Goal: Complete application form

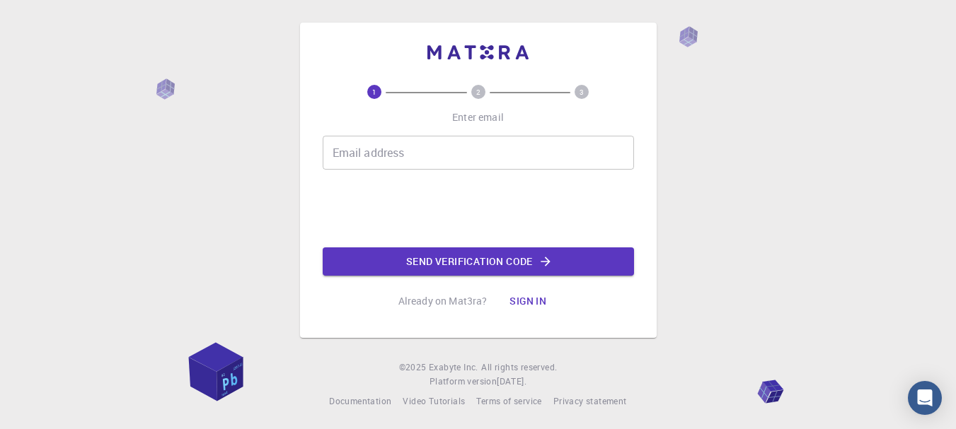
click at [415, 164] on input "Email address" at bounding box center [478, 153] width 311 height 34
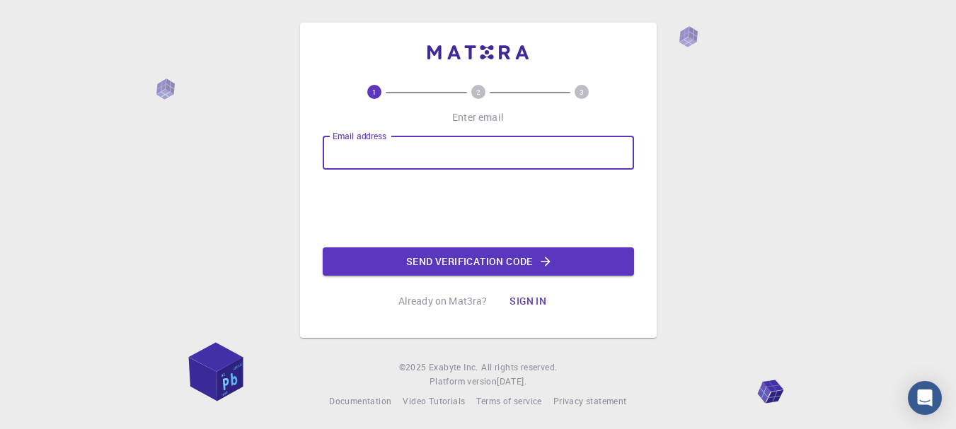
type input "[EMAIL_ADDRESS][DOMAIN_NAME]"
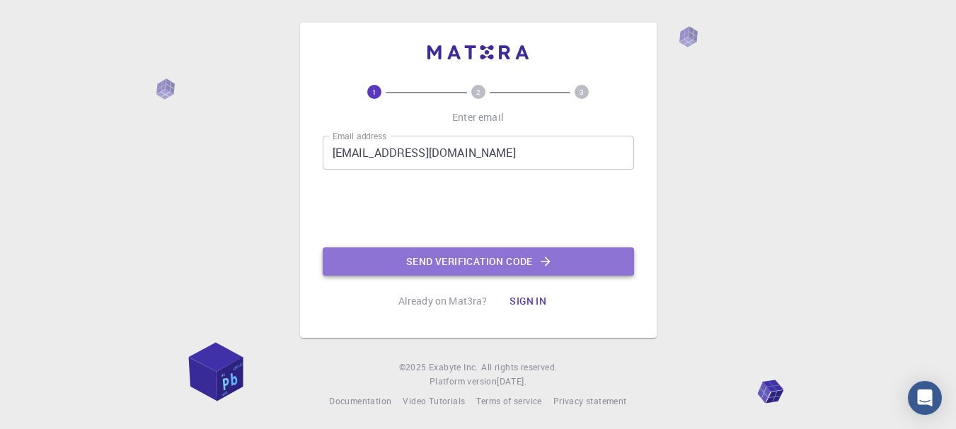
click at [427, 257] on button "Send verification code" at bounding box center [478, 262] width 311 height 28
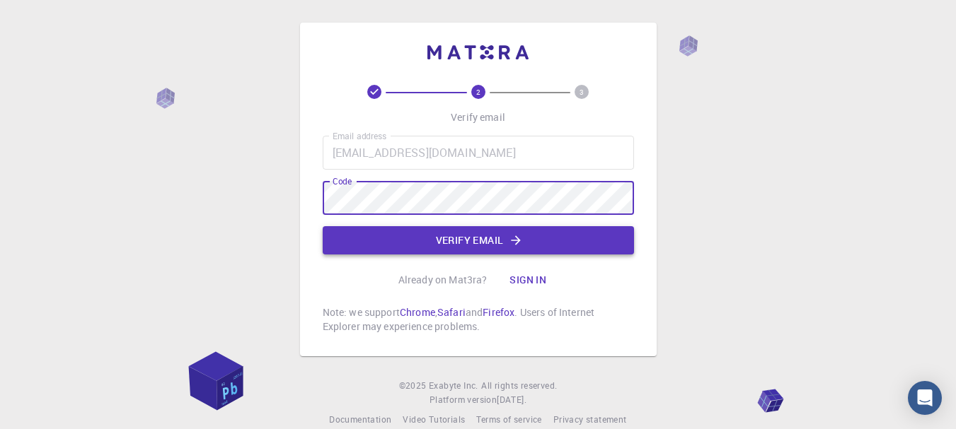
click at [423, 237] on button "Verify email" at bounding box center [478, 240] width 311 height 28
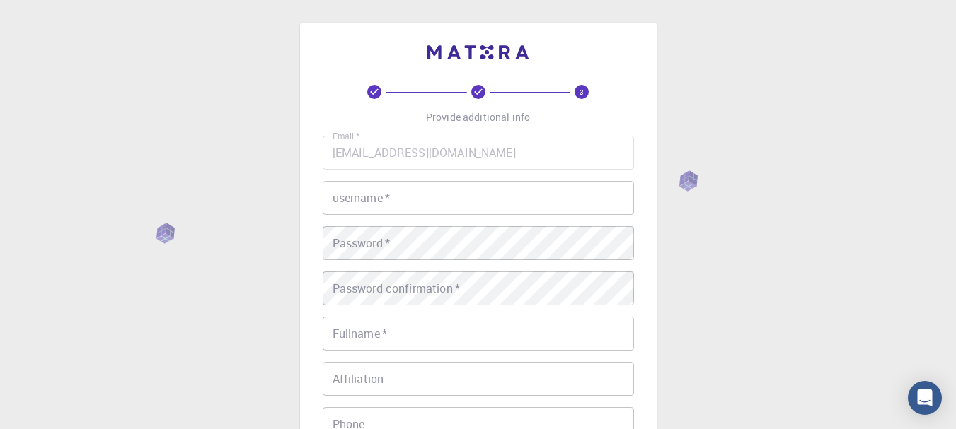
click at [367, 195] on input "username   *" at bounding box center [478, 198] width 311 height 34
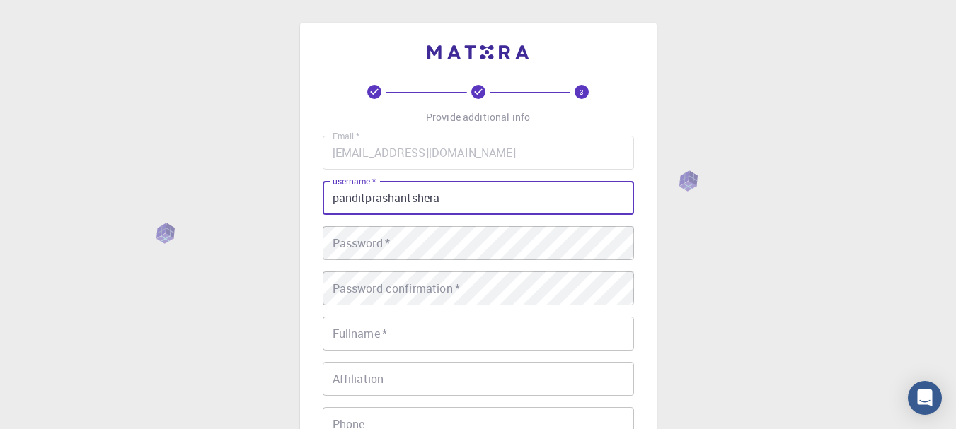
type input "panditprashantshera"
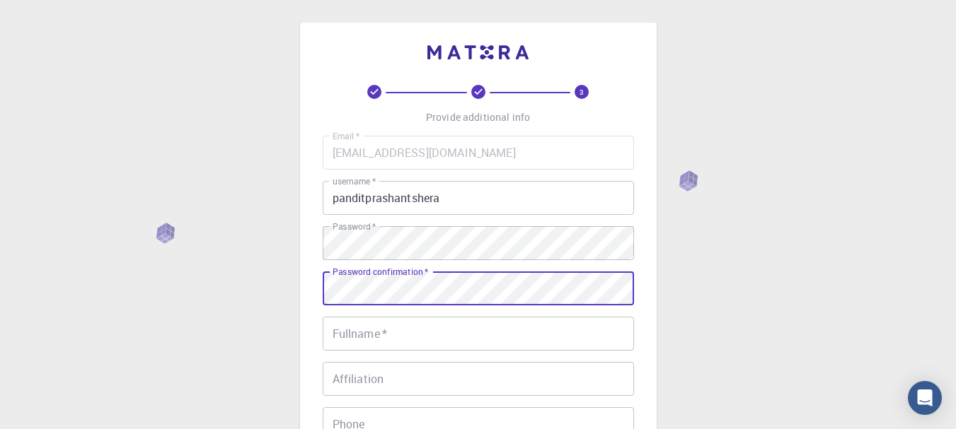
click at [354, 333] on input "Fullname   *" at bounding box center [478, 334] width 311 height 34
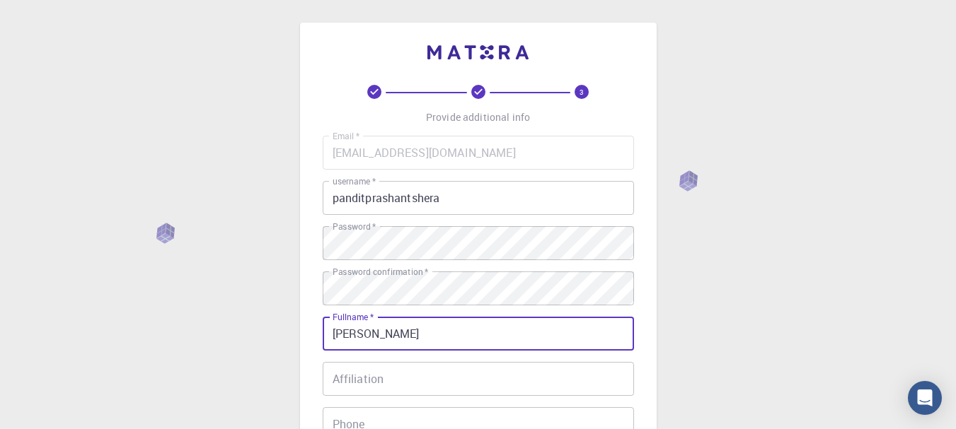
type input "[PERSON_NAME]"
click at [412, 205] on input "panditprashantshera" at bounding box center [478, 198] width 311 height 34
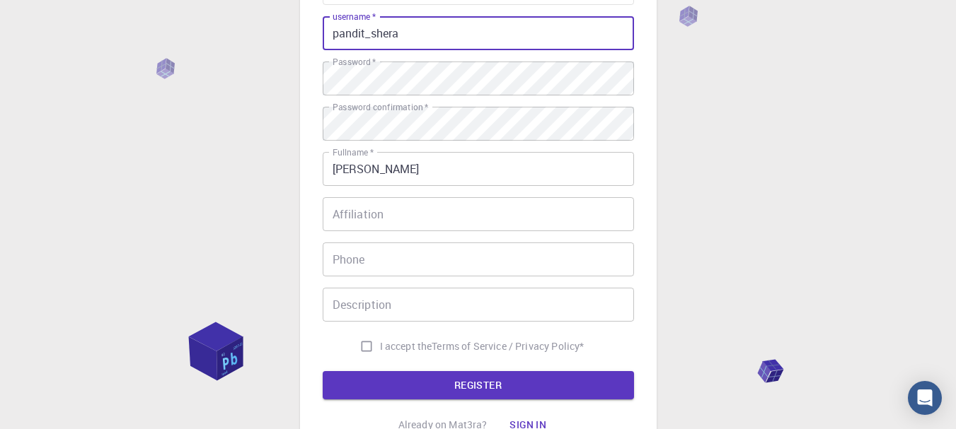
scroll to position [212, 0]
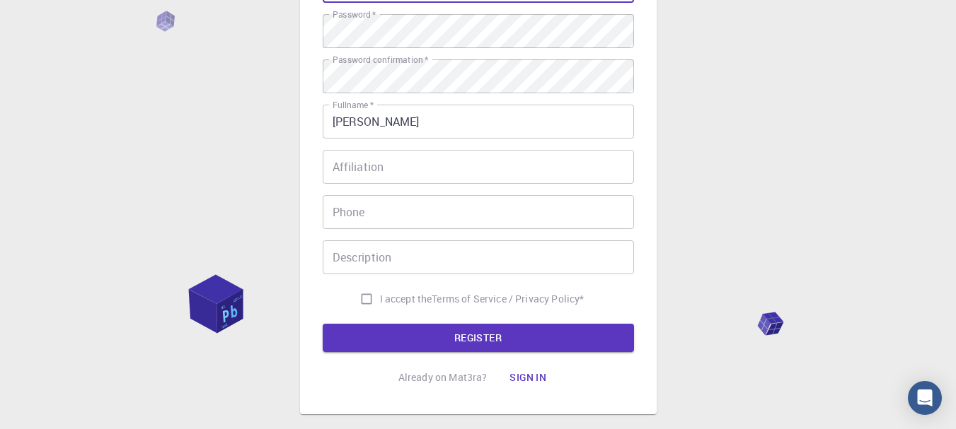
type input "pandit_shera"
click at [339, 170] on input "Affiliation" at bounding box center [478, 167] width 311 height 34
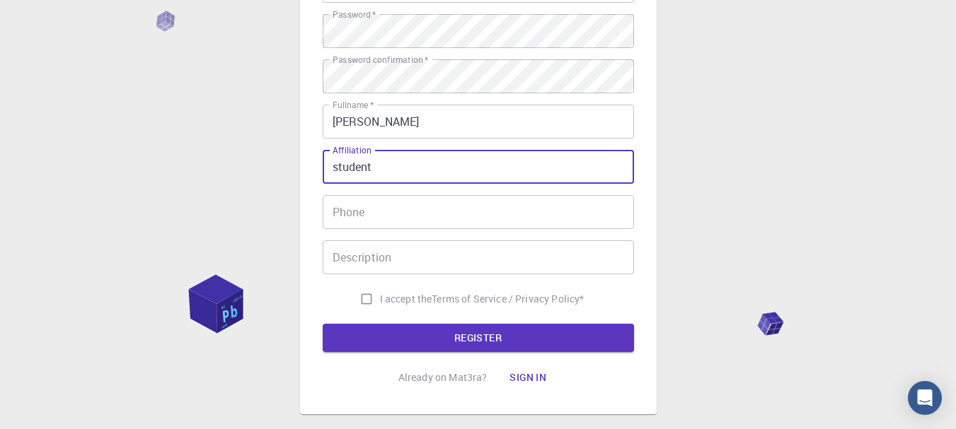
type input "student"
click at [348, 204] on input "Phone" at bounding box center [478, 212] width 311 height 34
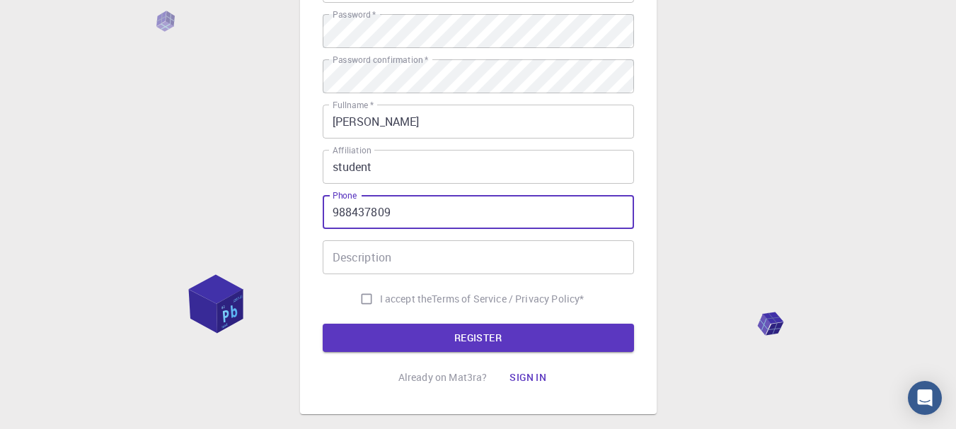
type input "988437809"
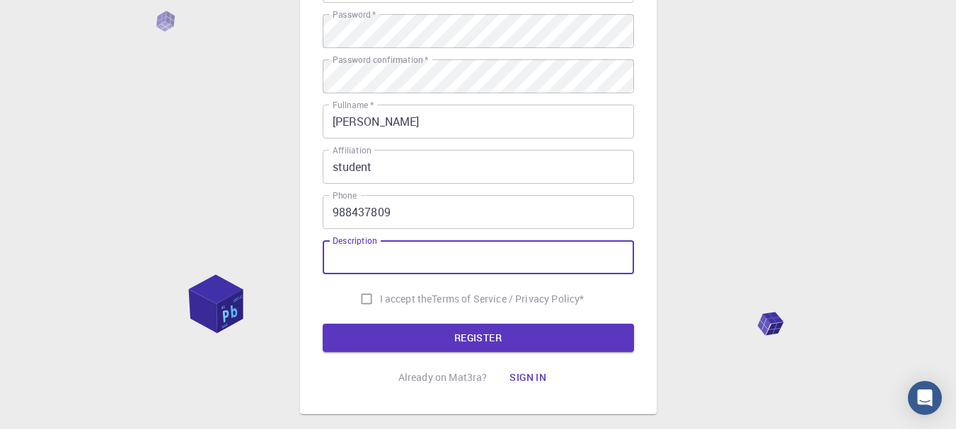
click at [361, 254] on input "Description" at bounding box center [478, 258] width 311 height 34
type input "curious"
click at [365, 303] on input "I accept the Terms of Service / Privacy Policy *" at bounding box center [366, 299] width 27 height 27
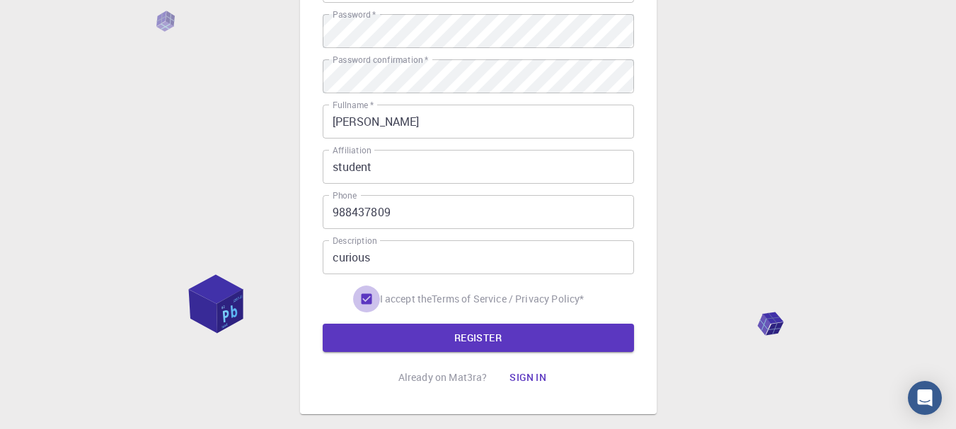
click at [365, 303] on input "I accept the Terms of Service / Privacy Policy *" at bounding box center [366, 299] width 27 height 27
click at [365, 300] on input "I accept the Terms of Service / Privacy Policy *" at bounding box center [366, 299] width 27 height 27
checkbox input "true"
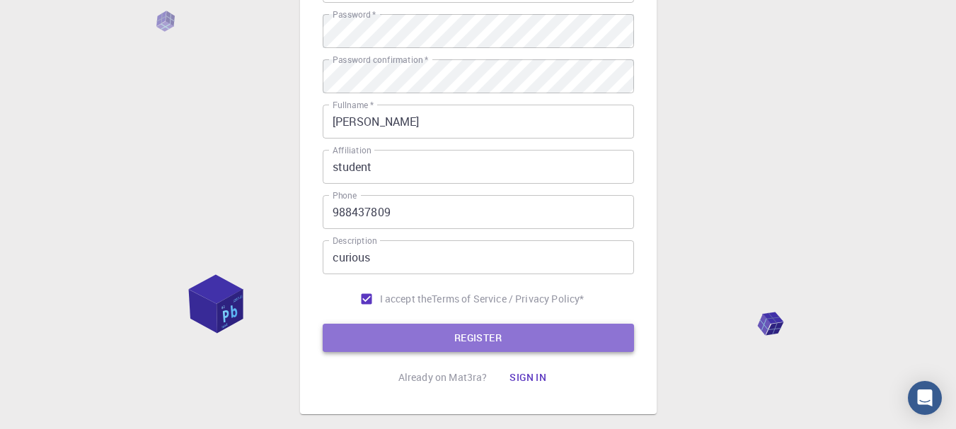
click at [437, 340] on button "REGISTER" at bounding box center [478, 338] width 311 height 28
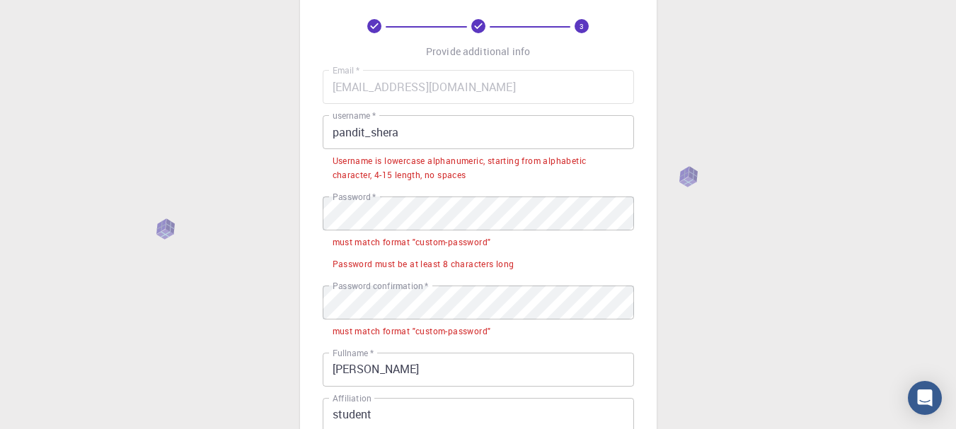
scroll to position [42, 0]
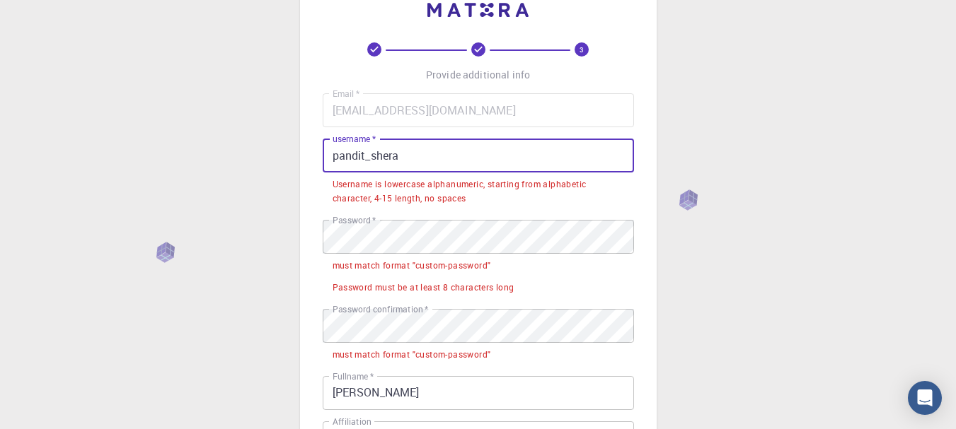
click at [371, 160] on input "pandit_shera" at bounding box center [478, 156] width 311 height 34
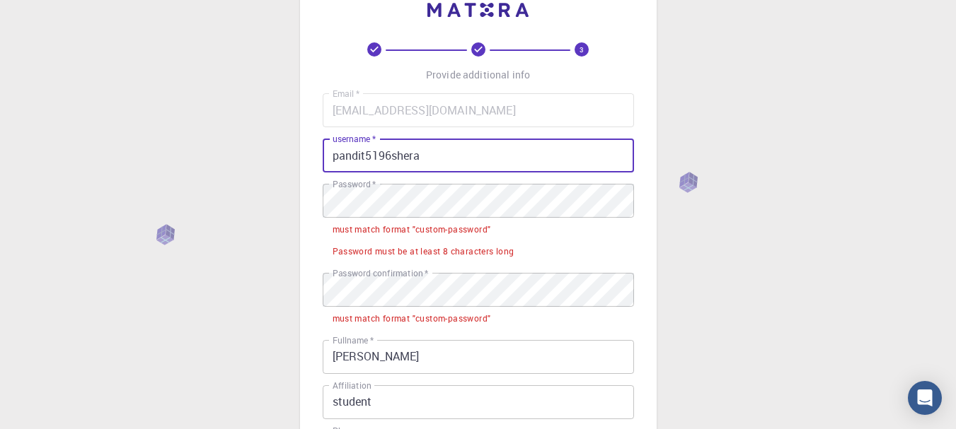
scroll to position [380, 0]
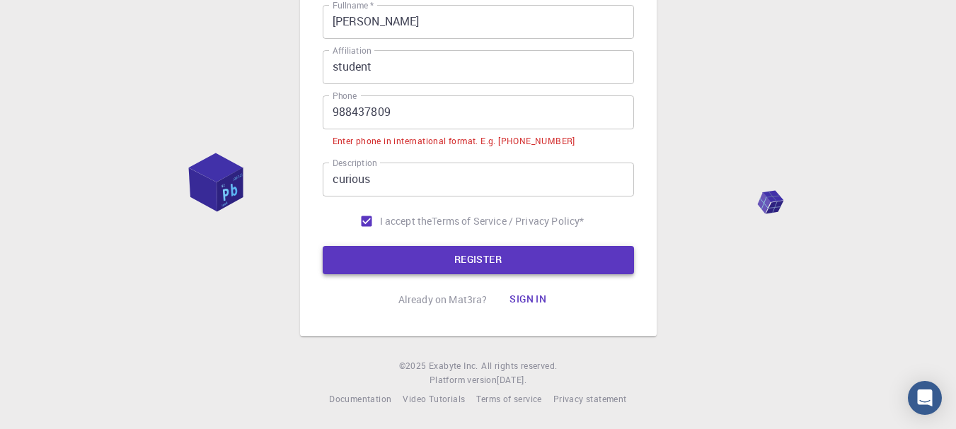
type input "pandit5196shera"
click at [376, 265] on button "REGISTER" at bounding box center [478, 260] width 311 height 28
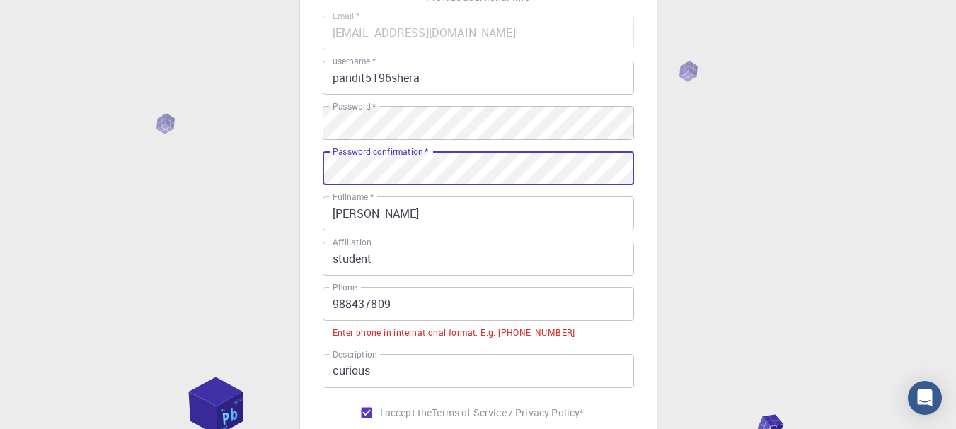
scroll to position [168, 0]
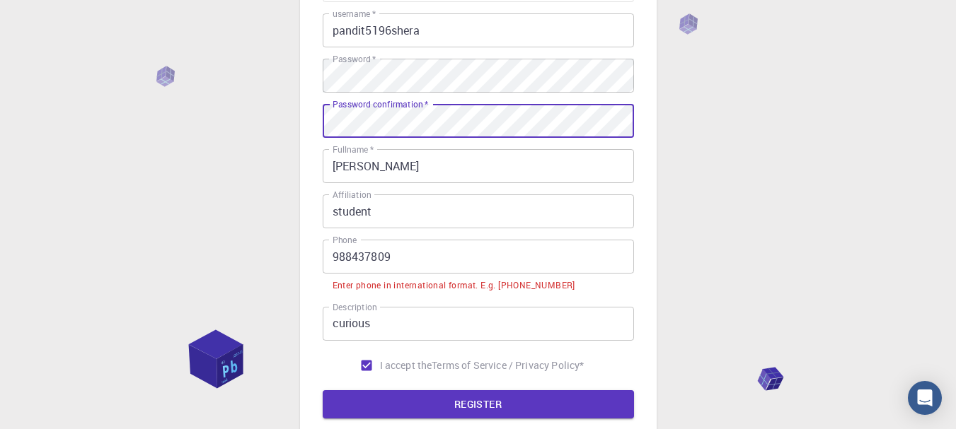
click at [331, 260] on input "988437809" at bounding box center [478, 257] width 311 height 34
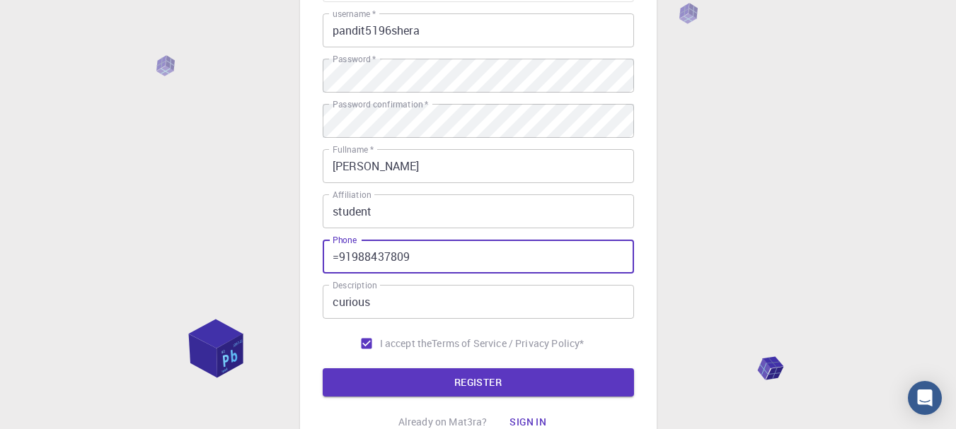
click at [337, 258] on input "=91988437809" at bounding box center [478, 257] width 311 height 34
type input "[PHONE_NUMBER]"
click at [377, 369] on button "REGISTER" at bounding box center [478, 383] width 311 height 28
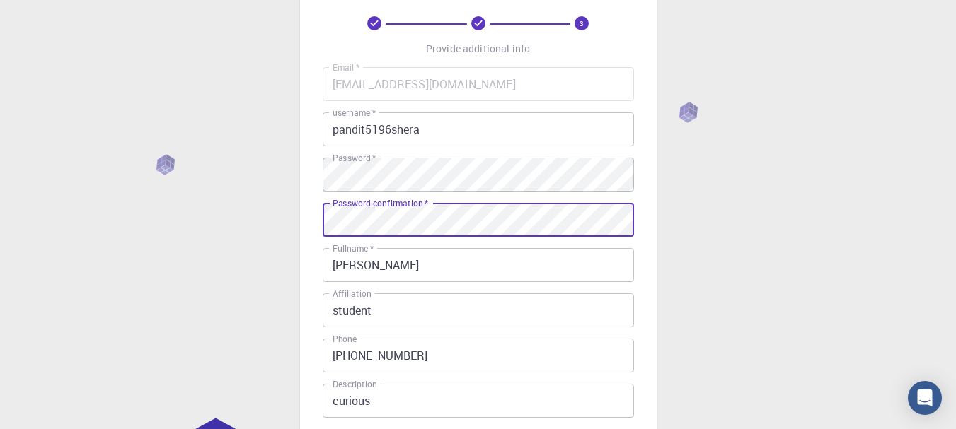
scroll to position [293, 0]
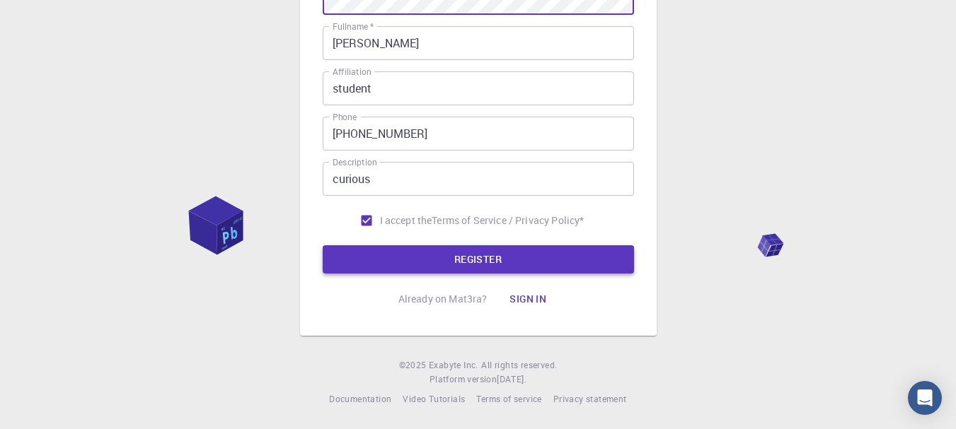
click at [474, 266] on button "REGISTER" at bounding box center [478, 259] width 311 height 28
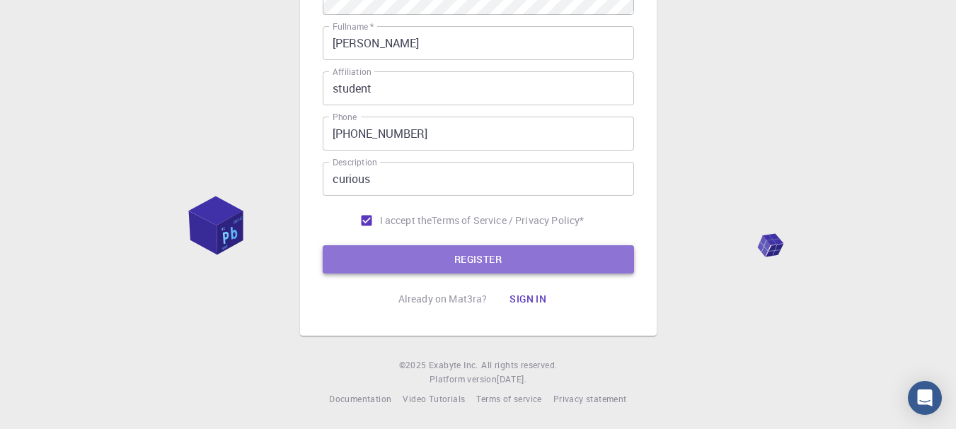
click at [434, 256] on button "REGISTER" at bounding box center [478, 259] width 311 height 28
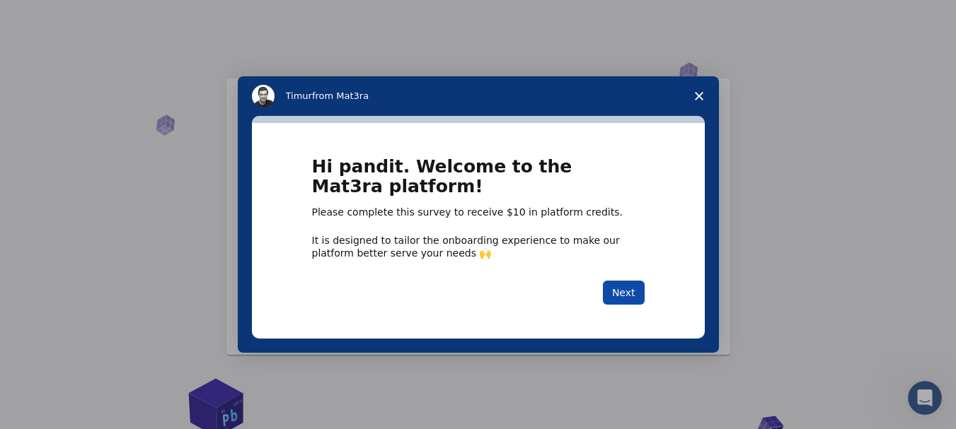
click at [637, 290] on button "Next" at bounding box center [624, 293] width 42 height 24
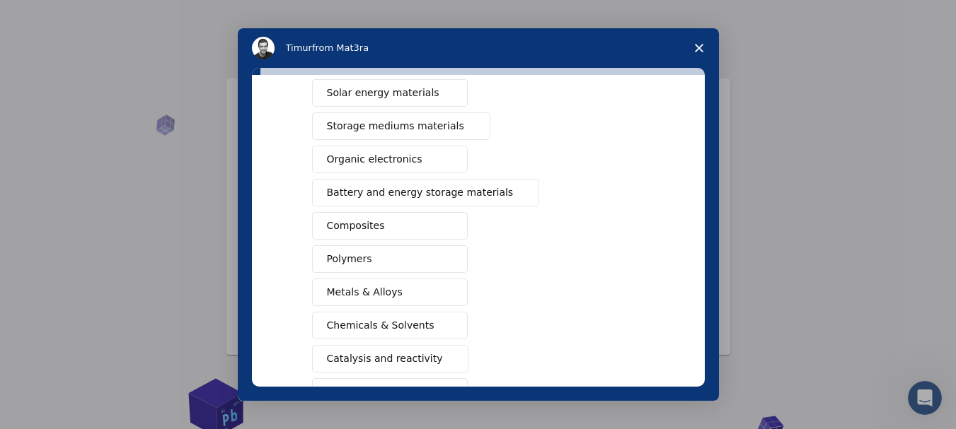
scroll to position [253, 0]
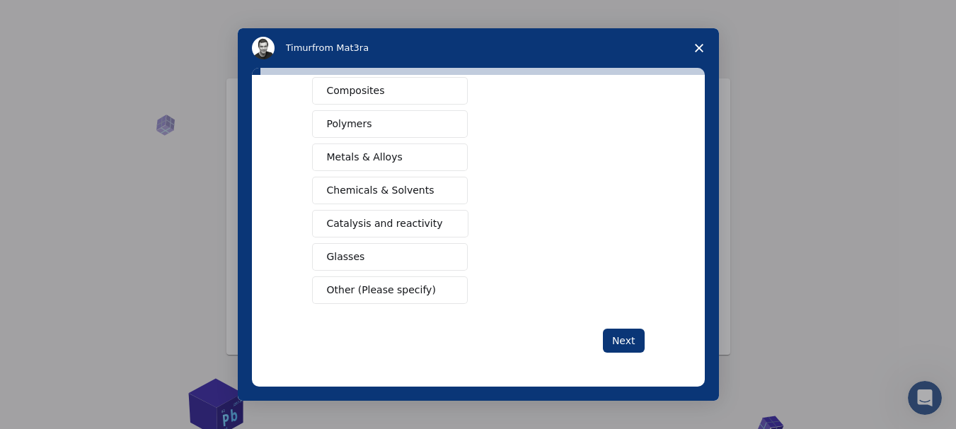
click at [356, 180] on button "Chemicals & Solvents" at bounding box center [390, 191] width 156 height 28
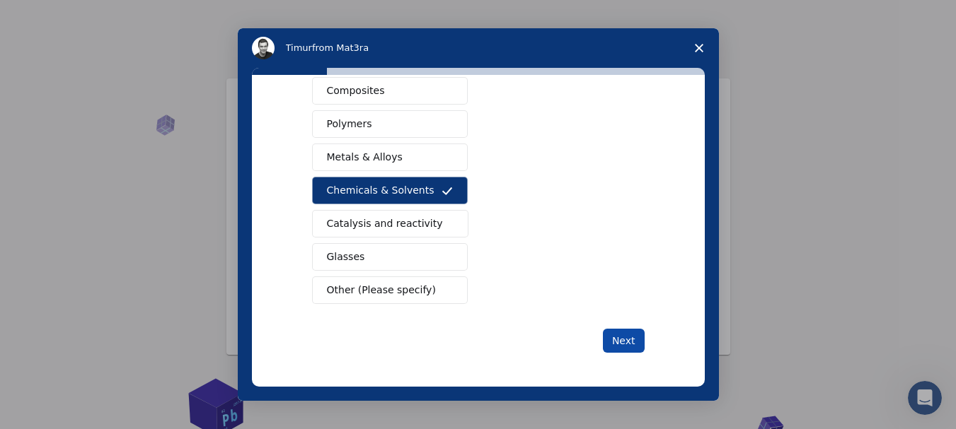
click at [629, 337] on button "Next" at bounding box center [624, 341] width 42 height 24
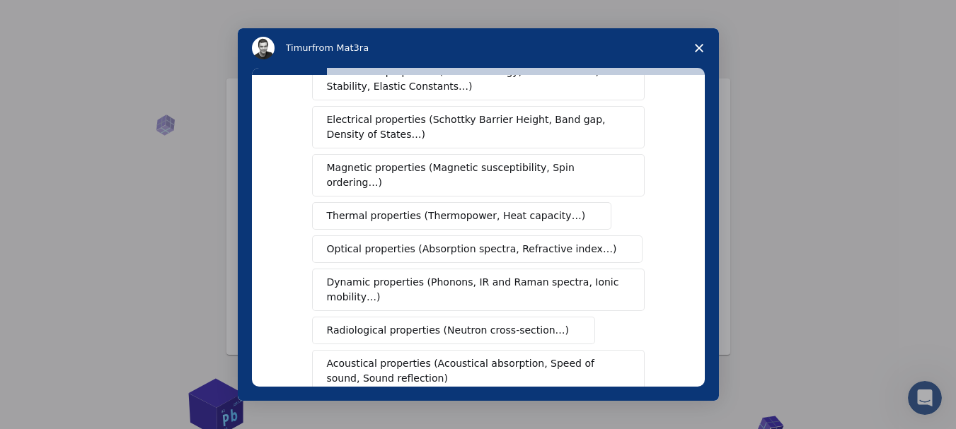
scroll to position [94, 0]
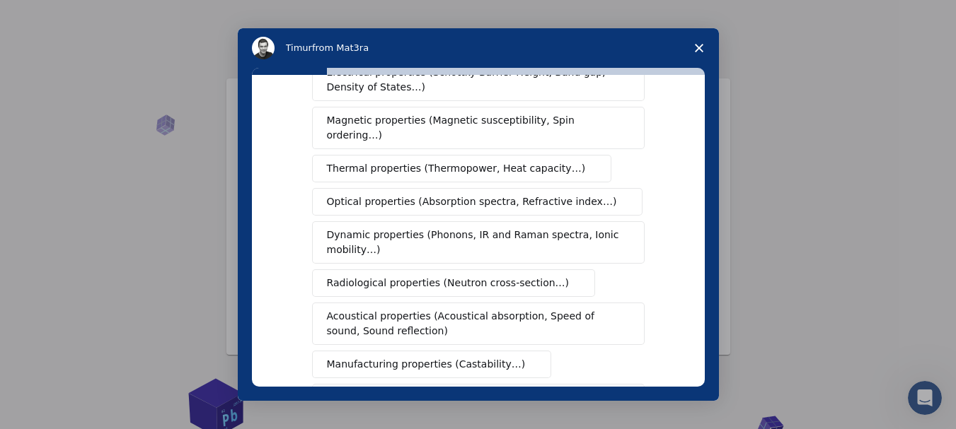
click at [499, 311] on div "Mechanical properties (Surface energy, Poisson's ratio, Stability, Elastic Cons…" at bounding box center [478, 219] width 333 height 416
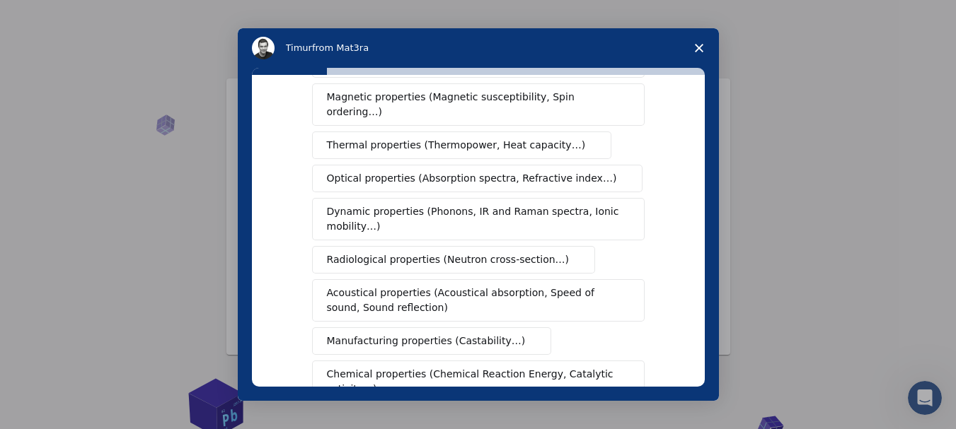
scroll to position [165, 0]
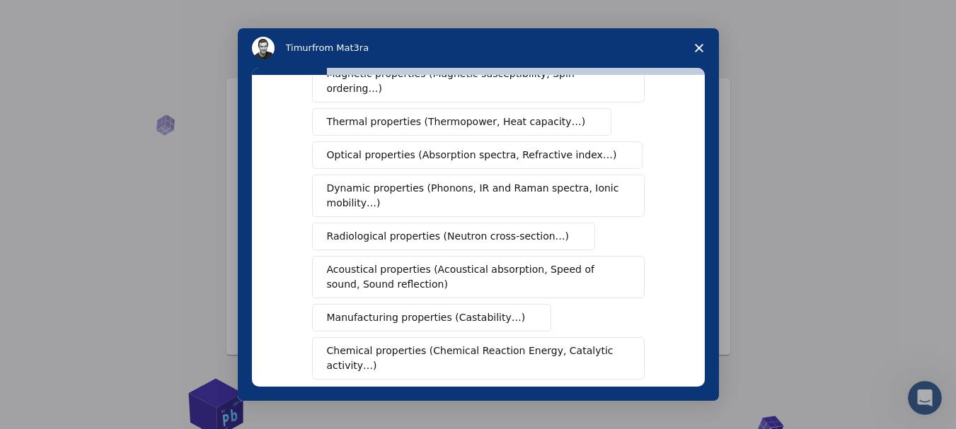
click at [483, 344] on span "Chemical properties (Chemical Reaction Energy, Catalytic activity…)" at bounding box center [473, 359] width 293 height 30
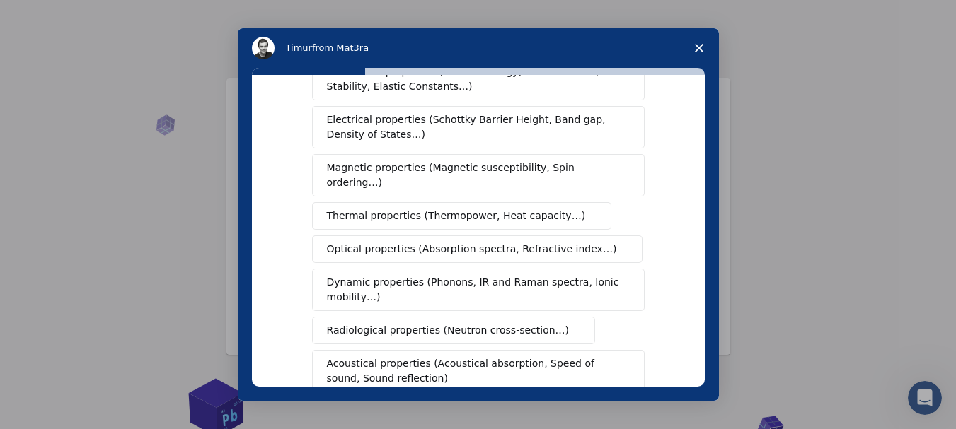
scroll to position [23, 0]
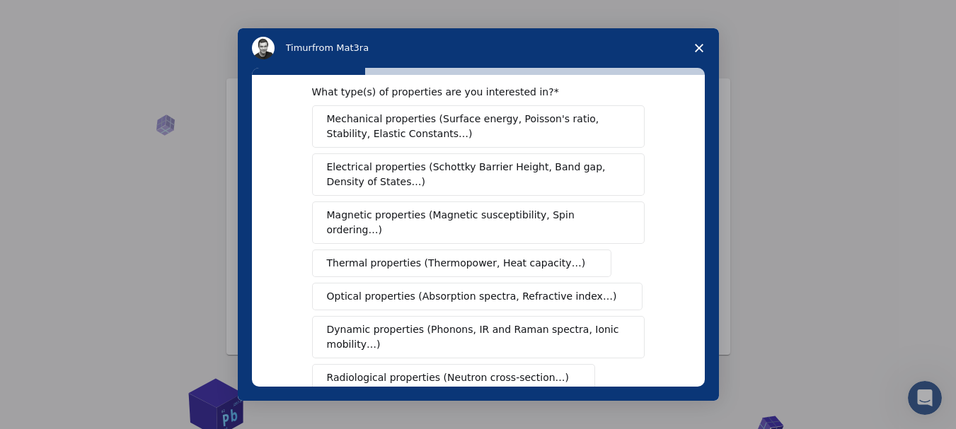
click at [469, 256] on span "Thermal properties (Thermopower, Heat capacity…)" at bounding box center [456, 263] width 259 height 15
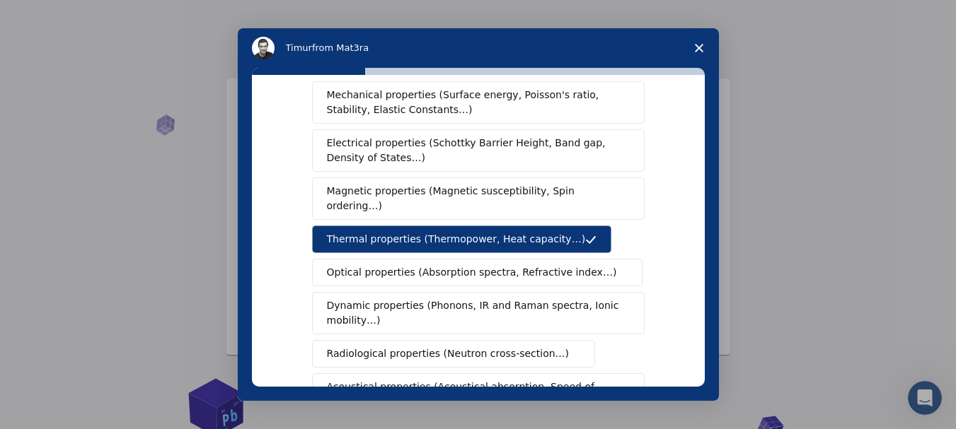
scroll to position [0, 0]
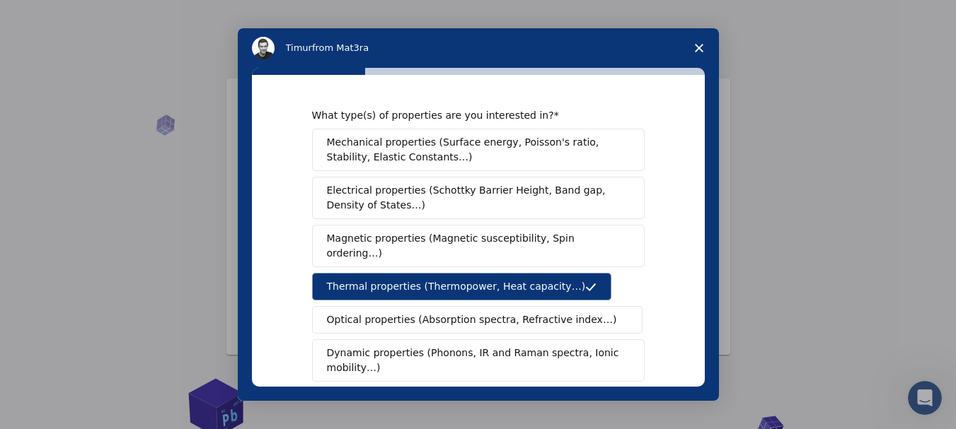
click at [444, 149] on span "Mechanical properties (Surface energy, Poisson's ratio, Stability, Elastic Cons…" at bounding box center [474, 150] width 295 height 30
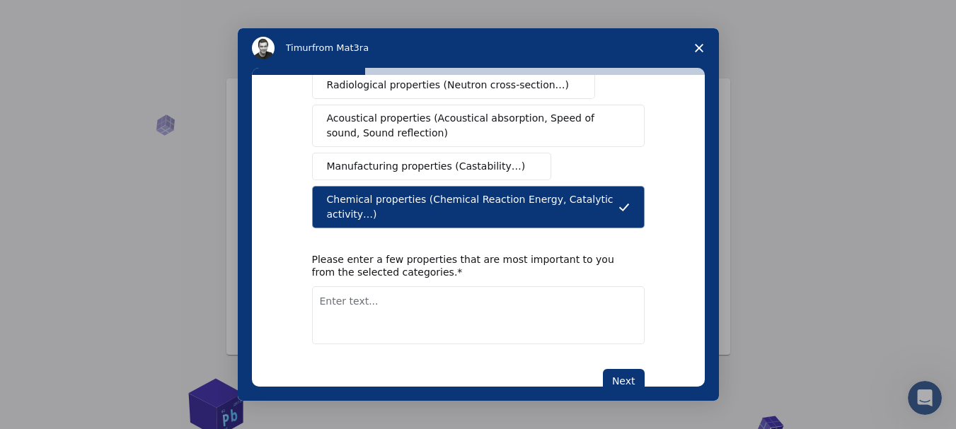
scroll to position [327, 0]
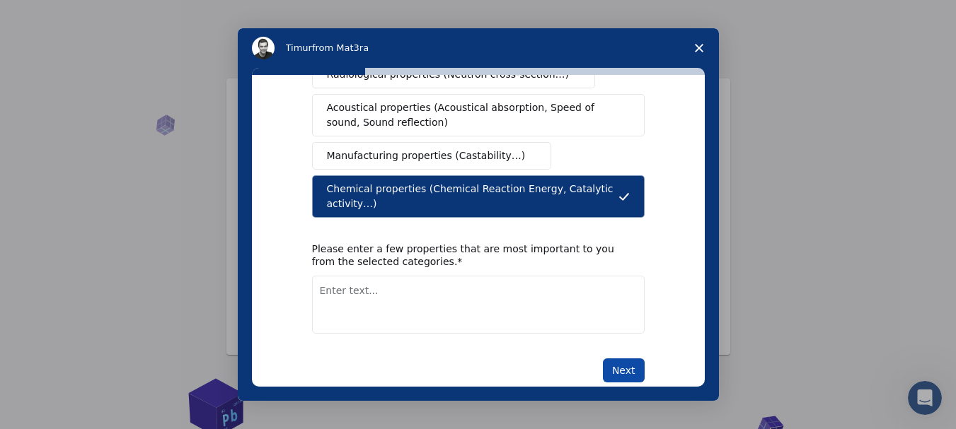
click at [623, 359] on button "Next" at bounding box center [624, 371] width 42 height 24
click at [338, 289] on textarea "Enter text..." at bounding box center [478, 305] width 333 height 58
type textarea "molecular hybridization"
click at [623, 359] on button "Next" at bounding box center [624, 371] width 42 height 24
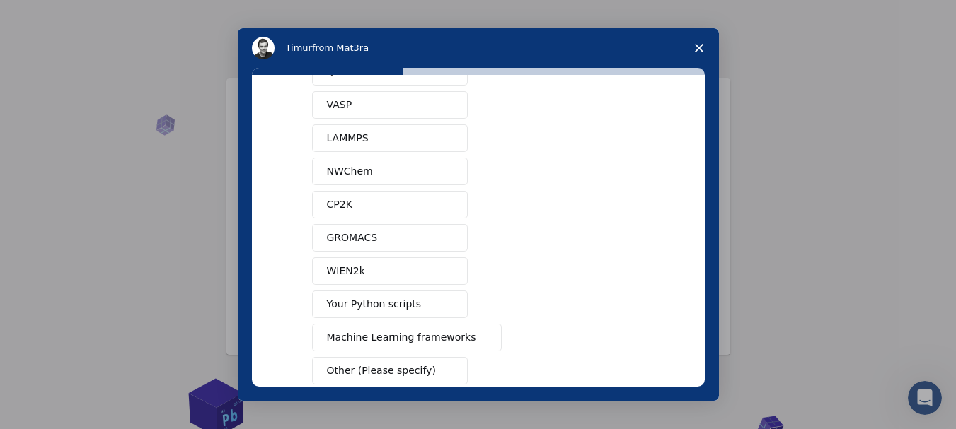
scroll to position [118, 0]
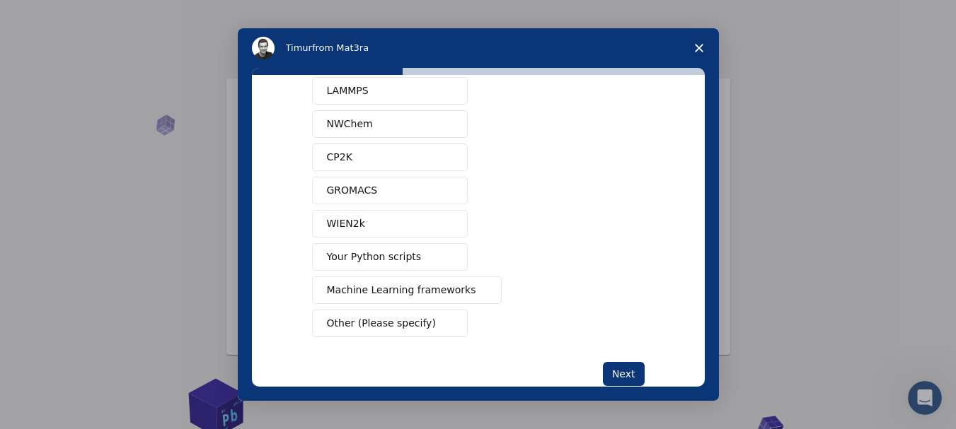
click at [367, 322] on span "Other (Please specify)" at bounding box center [381, 323] width 109 height 15
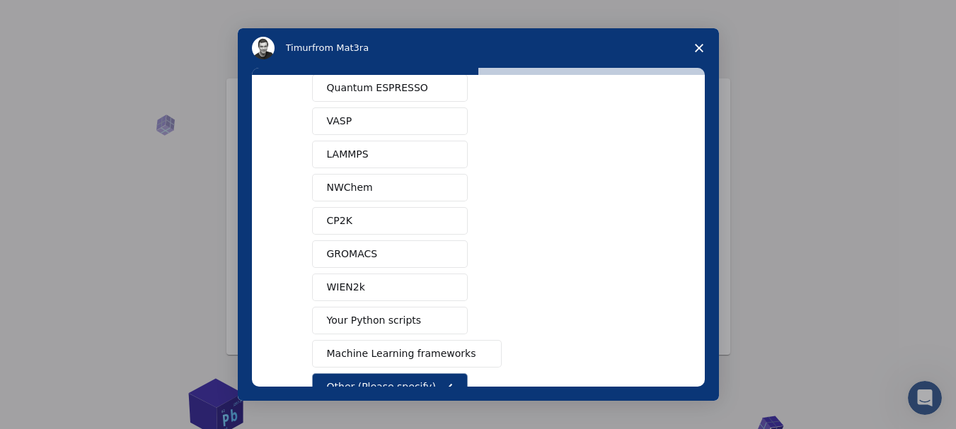
scroll to position [31, 0]
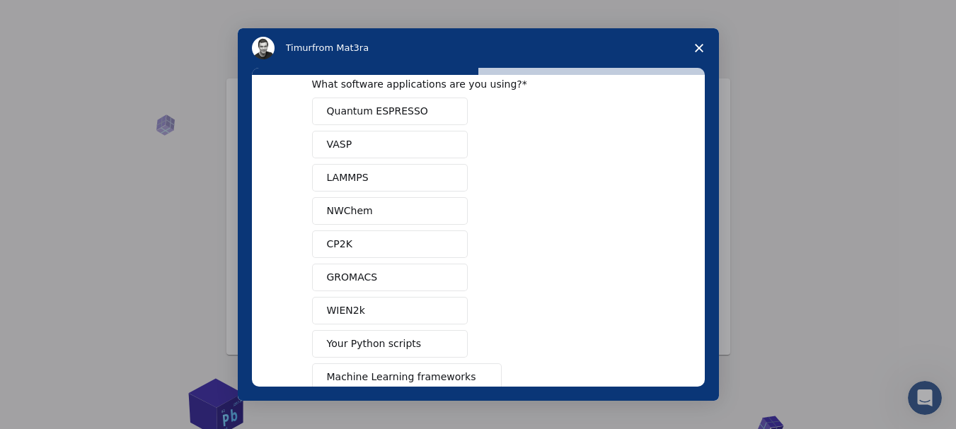
click at [358, 174] on span "LAMMPS" at bounding box center [348, 178] width 42 height 15
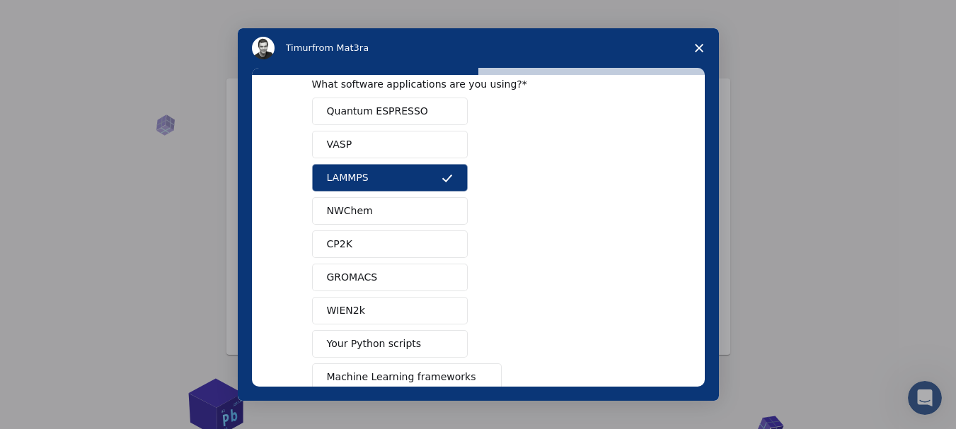
click at [339, 98] on button "Quantum ESPRESSO" at bounding box center [390, 112] width 156 height 28
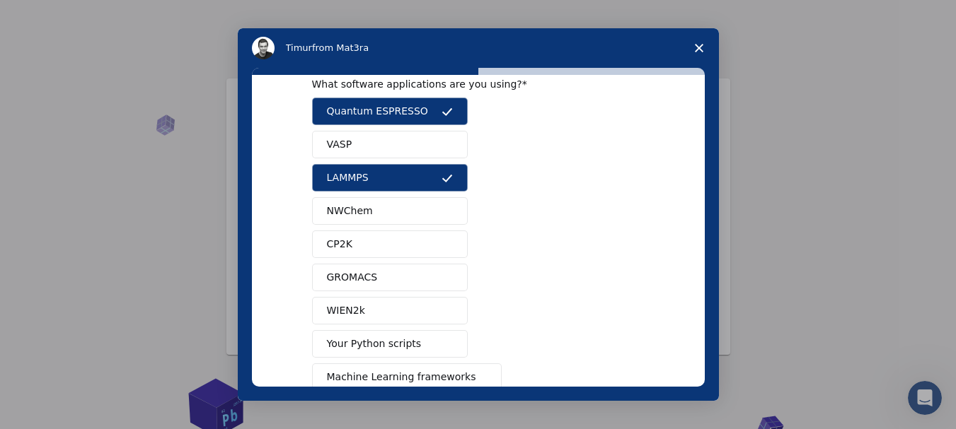
click at [342, 129] on div "Quantum ESPRESSO VASP LAMMPS NWChem CP2K GROMACS WIEN2k Your Python scripts Mac…" at bounding box center [478, 286] width 333 height 376
click at [345, 146] on span "VASP" at bounding box center [339, 144] width 25 height 15
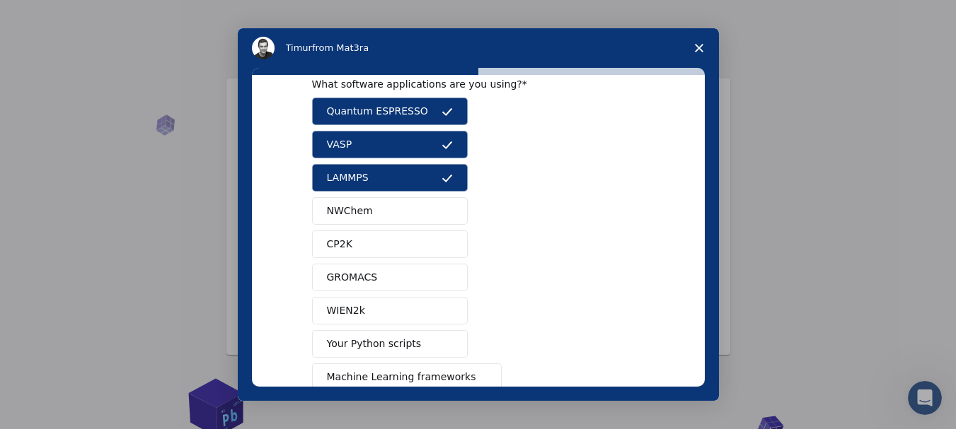
click at [346, 200] on button "NWChem" at bounding box center [390, 211] width 156 height 28
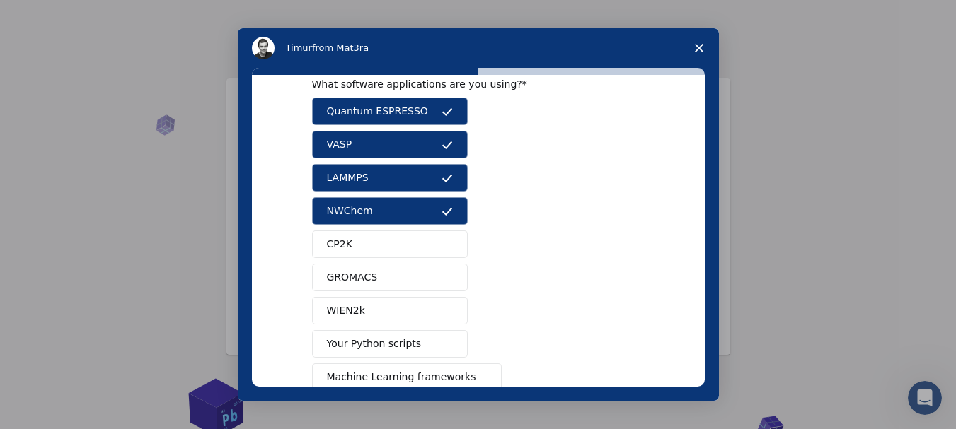
click at [345, 237] on span "CP2K" at bounding box center [339, 244] width 25 height 15
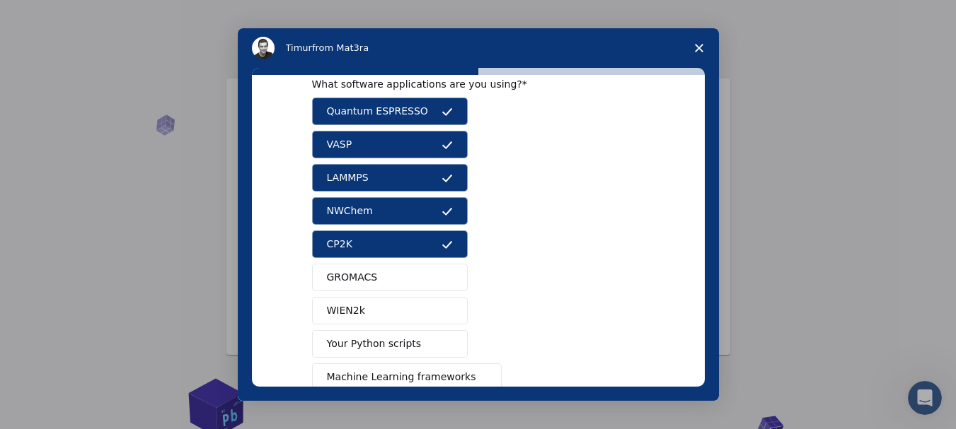
click at [352, 287] on button "GROMACS" at bounding box center [390, 278] width 156 height 28
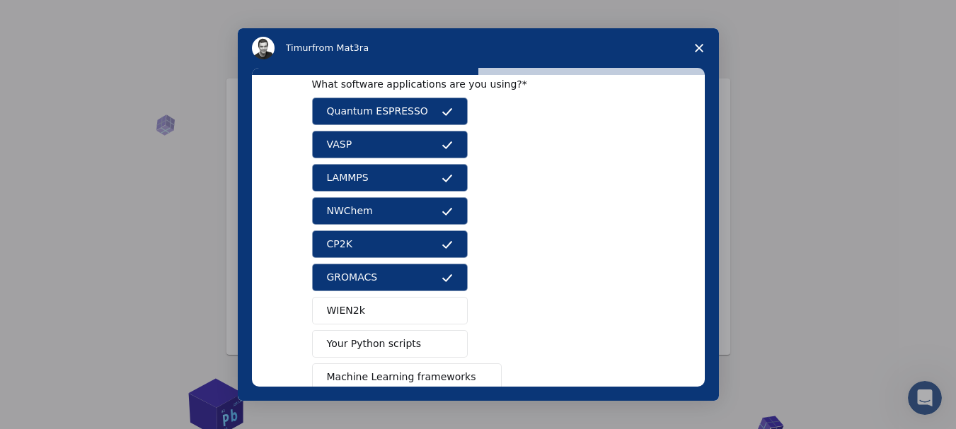
click at [352, 311] on span "WIEN2k" at bounding box center [346, 311] width 38 height 15
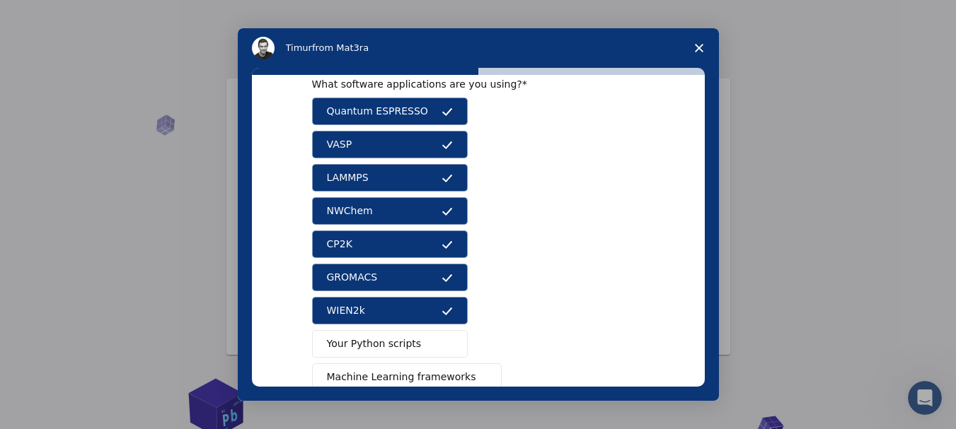
click at [354, 337] on span "Your Python scripts" at bounding box center [374, 344] width 95 height 15
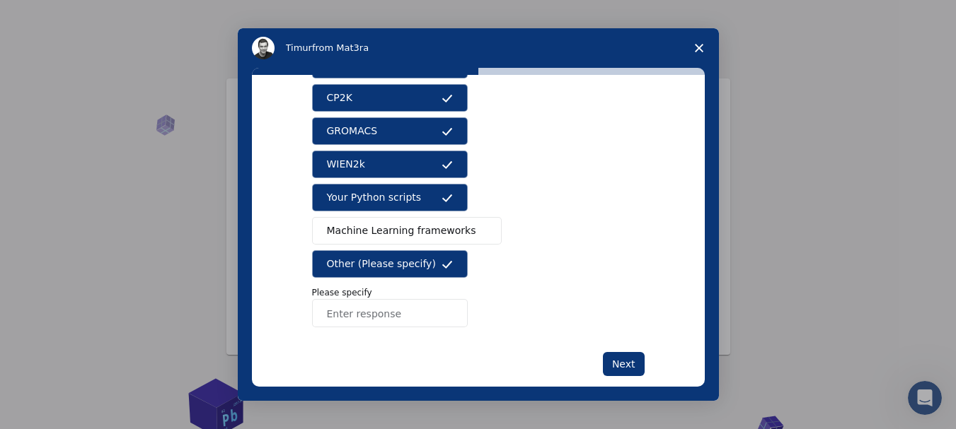
scroll to position [201, 0]
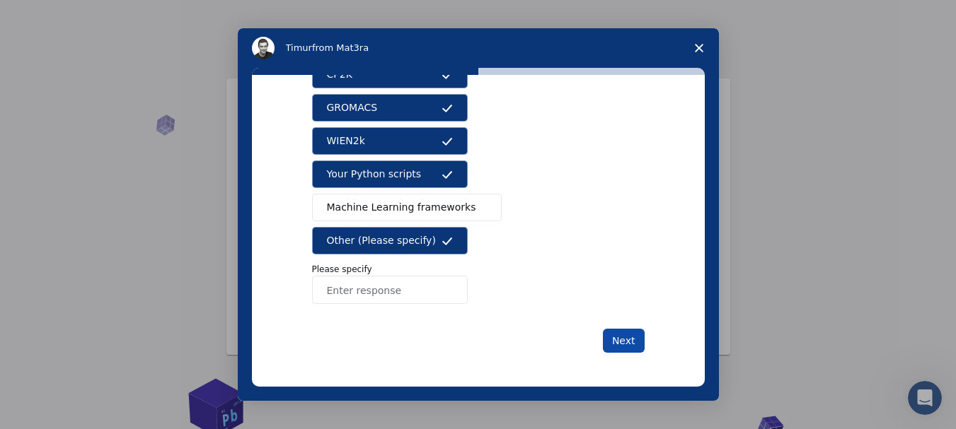
click at [606, 330] on button "Next" at bounding box center [624, 341] width 42 height 24
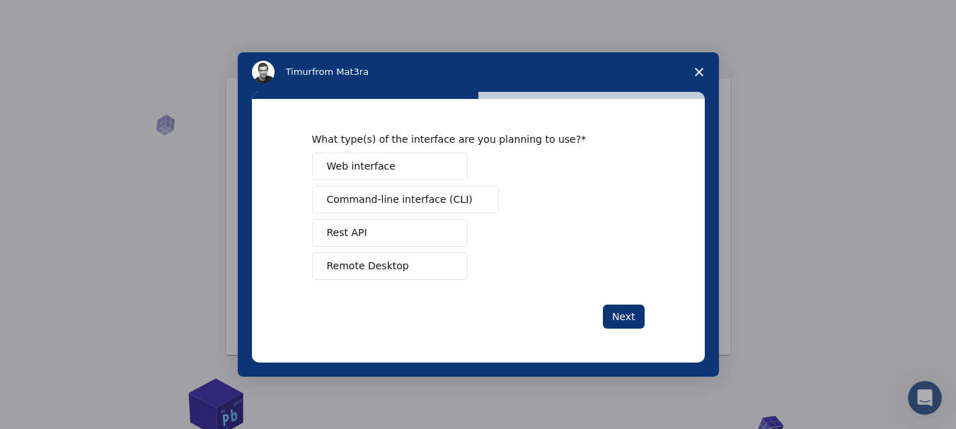
scroll to position [0, 0]
click at [371, 261] on span "Remote Desktop" at bounding box center [368, 266] width 82 height 15
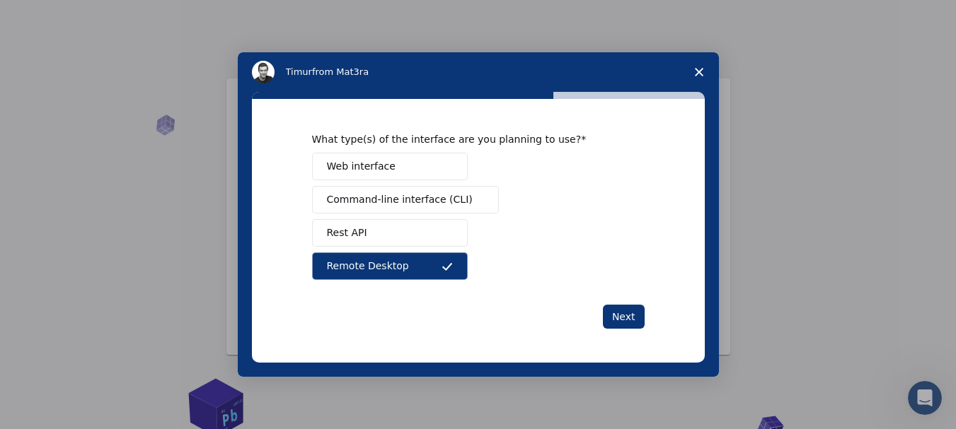
click at [608, 304] on div "What type(s) of the interface are you planning to use? Web interface Command-li…" at bounding box center [478, 231] width 333 height 196
click at [371, 158] on button "Web interface" at bounding box center [390, 167] width 156 height 28
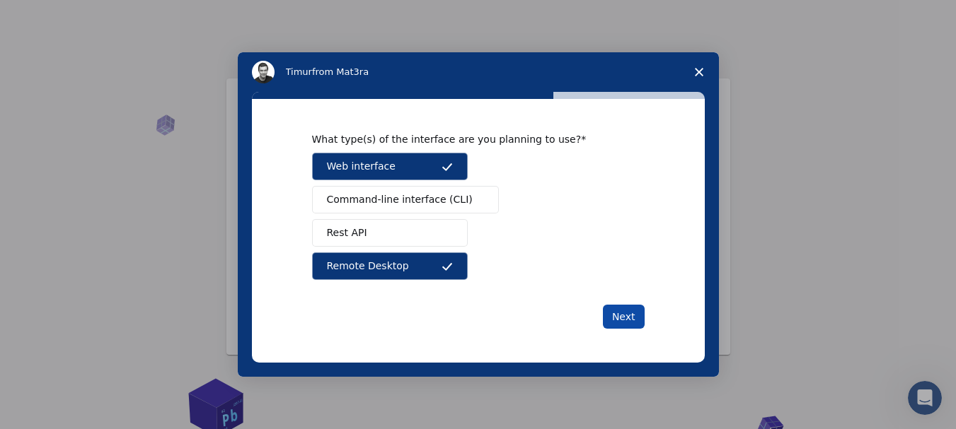
click at [632, 306] on button "Next" at bounding box center [624, 317] width 42 height 24
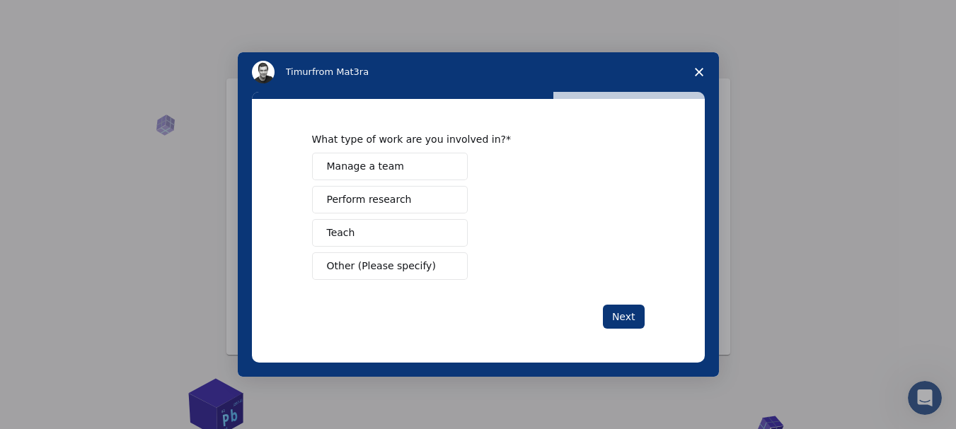
click at [339, 191] on button "Perform research" at bounding box center [390, 200] width 156 height 28
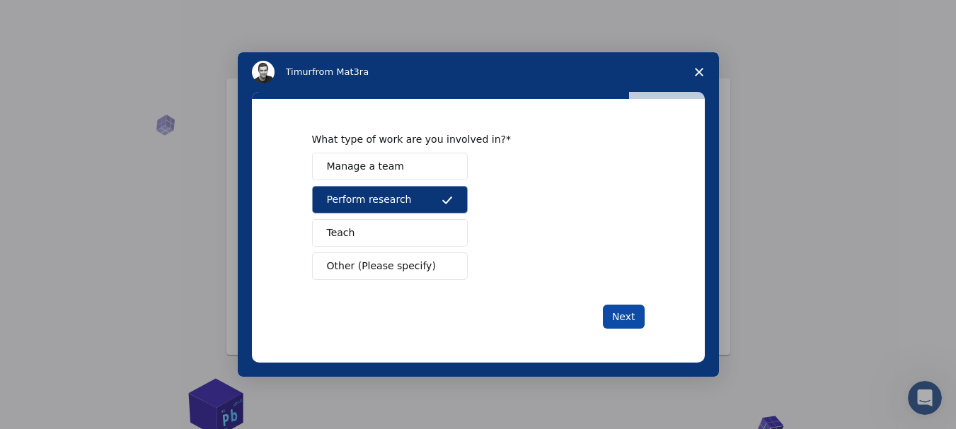
click at [620, 313] on button "Next" at bounding box center [624, 317] width 42 height 24
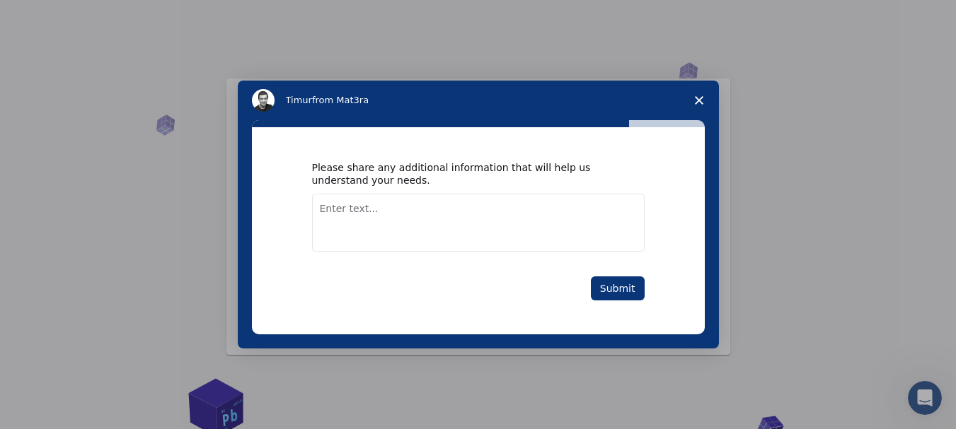
click at [363, 205] on textarea "Enter text..." at bounding box center [478, 223] width 333 height 58
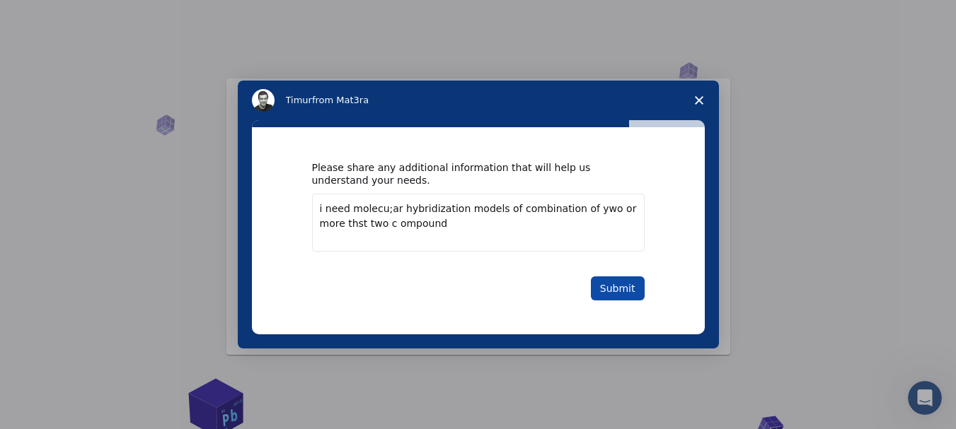
type textarea "i need molecu;ar hybridization models of combination of ywo or more thst two c …"
click at [615, 287] on button "Submit" at bounding box center [618, 289] width 54 height 24
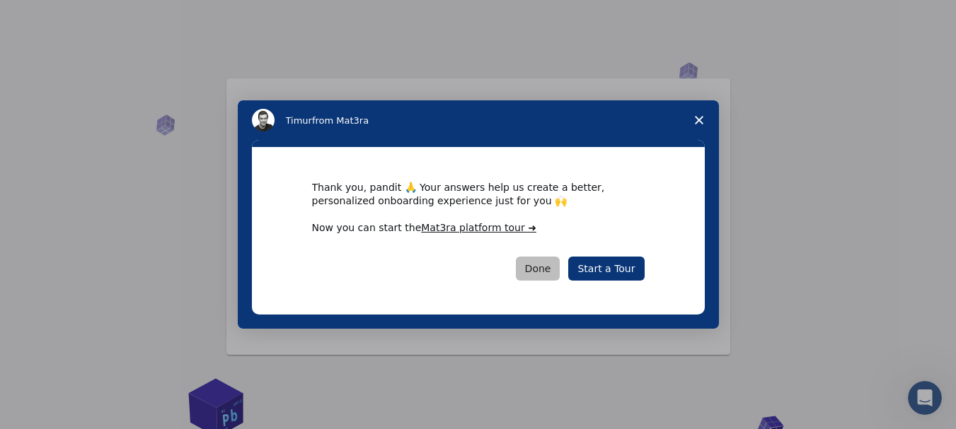
click at [553, 270] on button "Done" at bounding box center [538, 269] width 45 height 24
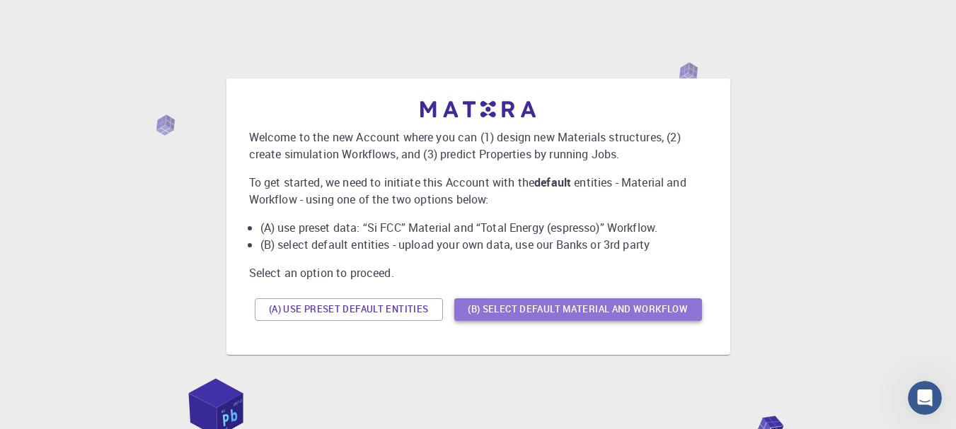
click at [526, 307] on button "(B) Select default material and workflow" at bounding box center [578, 310] width 248 height 23
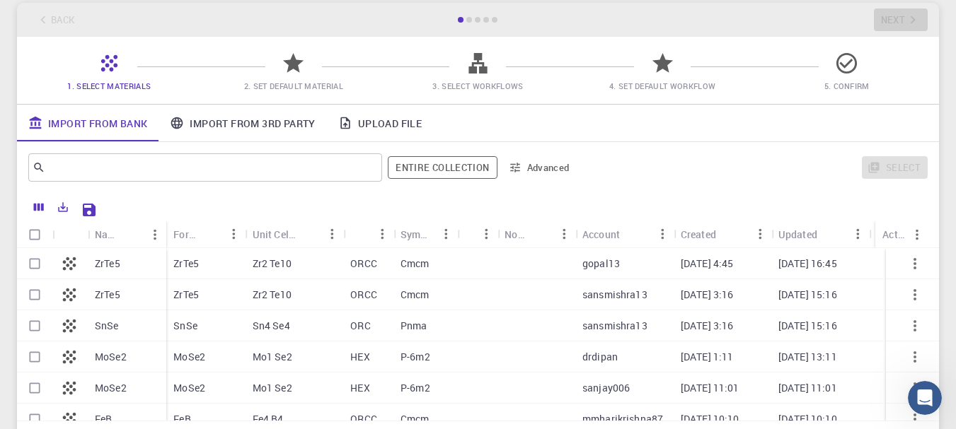
scroll to position [50, 0]
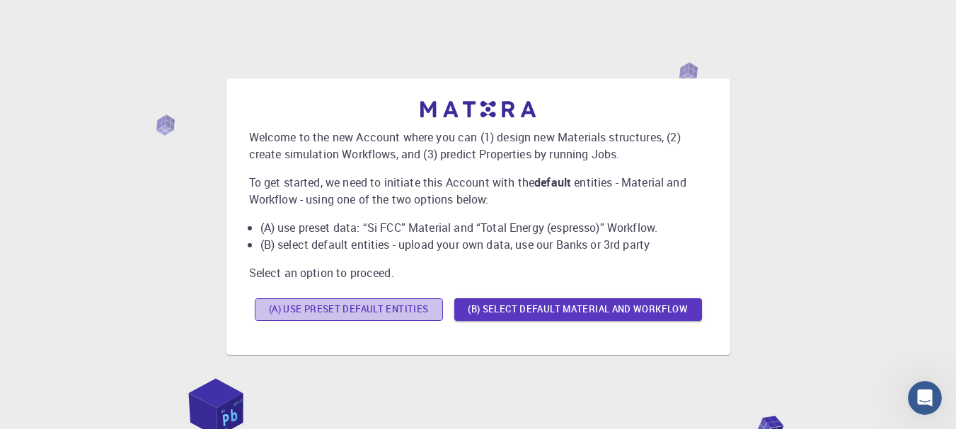
click at [340, 302] on button "(A) Use preset default entities" at bounding box center [349, 310] width 188 height 23
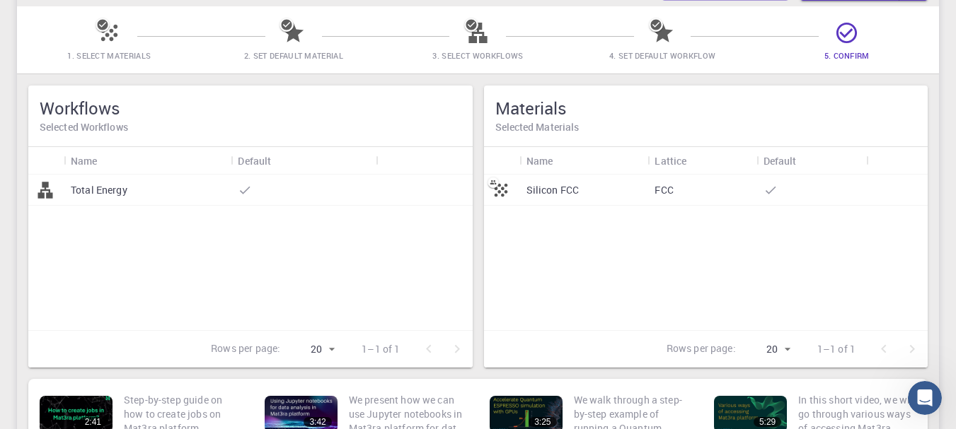
scroll to position [137, 0]
